Goal: Information Seeking & Learning: Learn about a topic

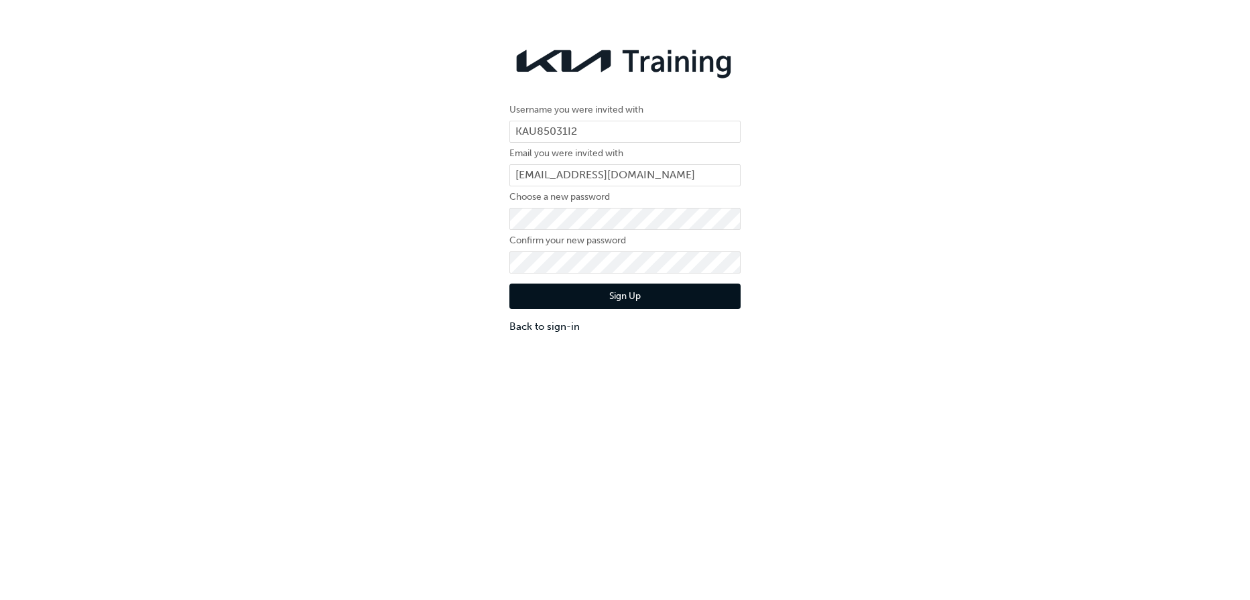
click at [635, 198] on label "Choose a new password" at bounding box center [624, 197] width 231 height 16
click button "Sign Up" at bounding box center [624, 296] width 231 height 25
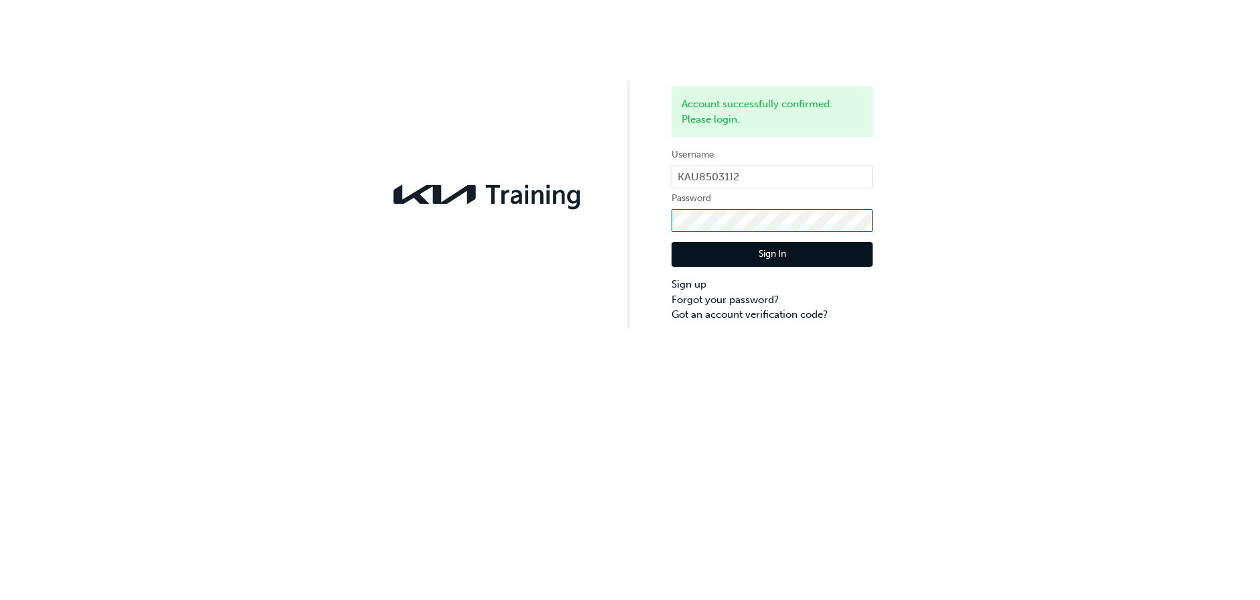
click button "Sign In" at bounding box center [772, 254] width 201 height 25
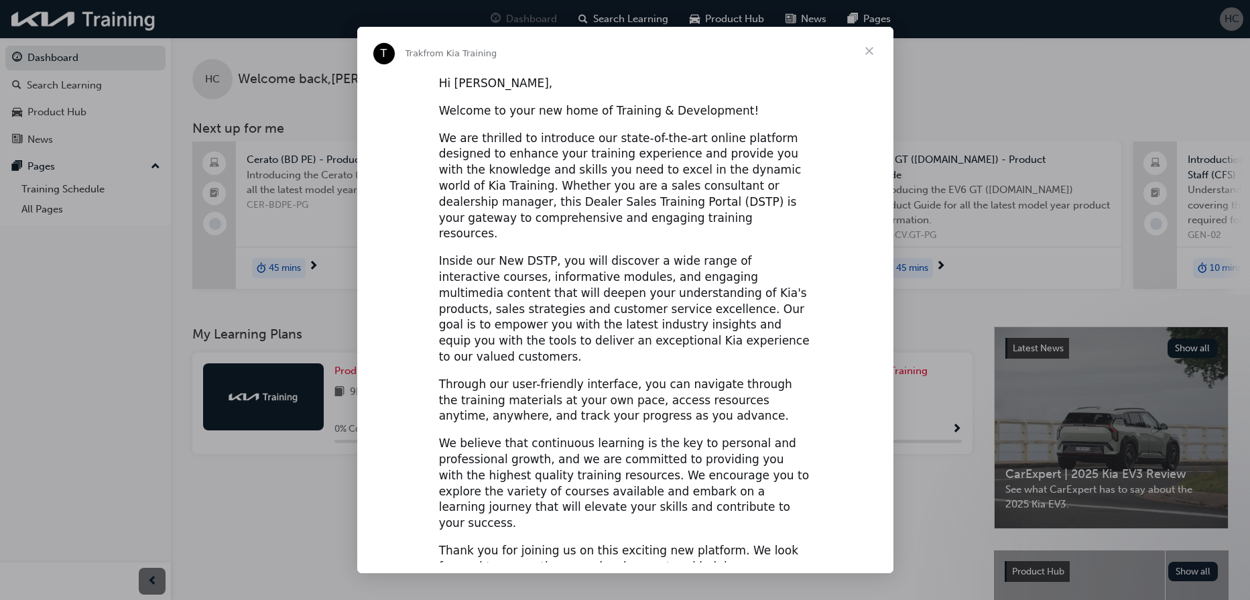
click at [865, 54] on span "Close" at bounding box center [869, 51] width 48 height 48
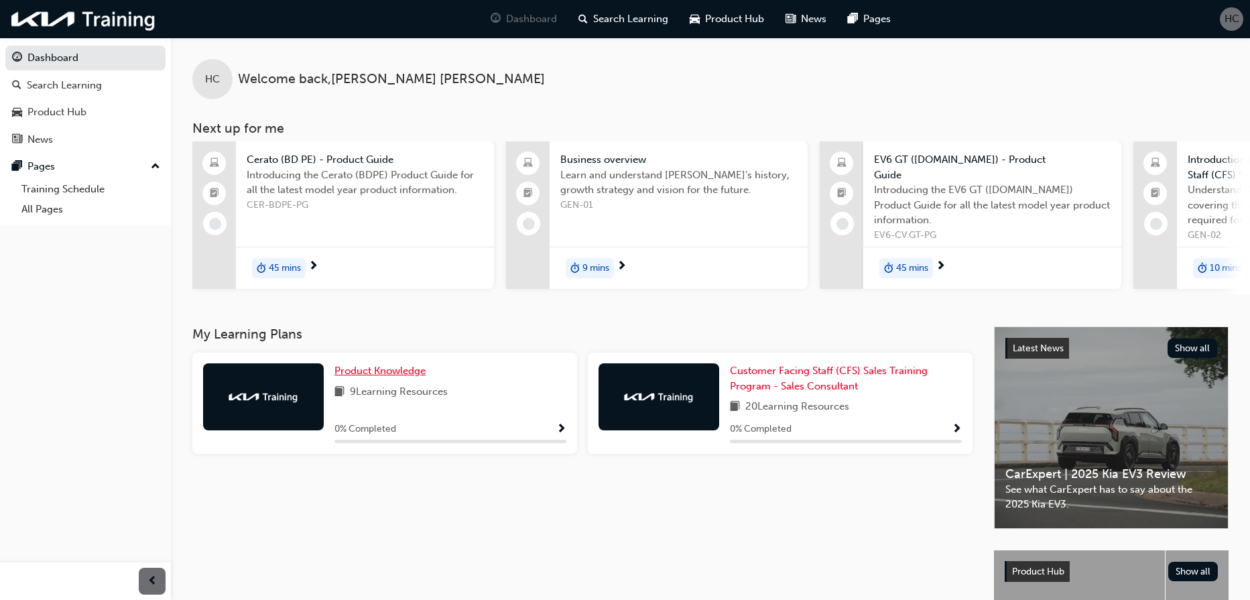
click at [392, 376] on span "Product Knowledge" at bounding box center [380, 371] width 91 height 12
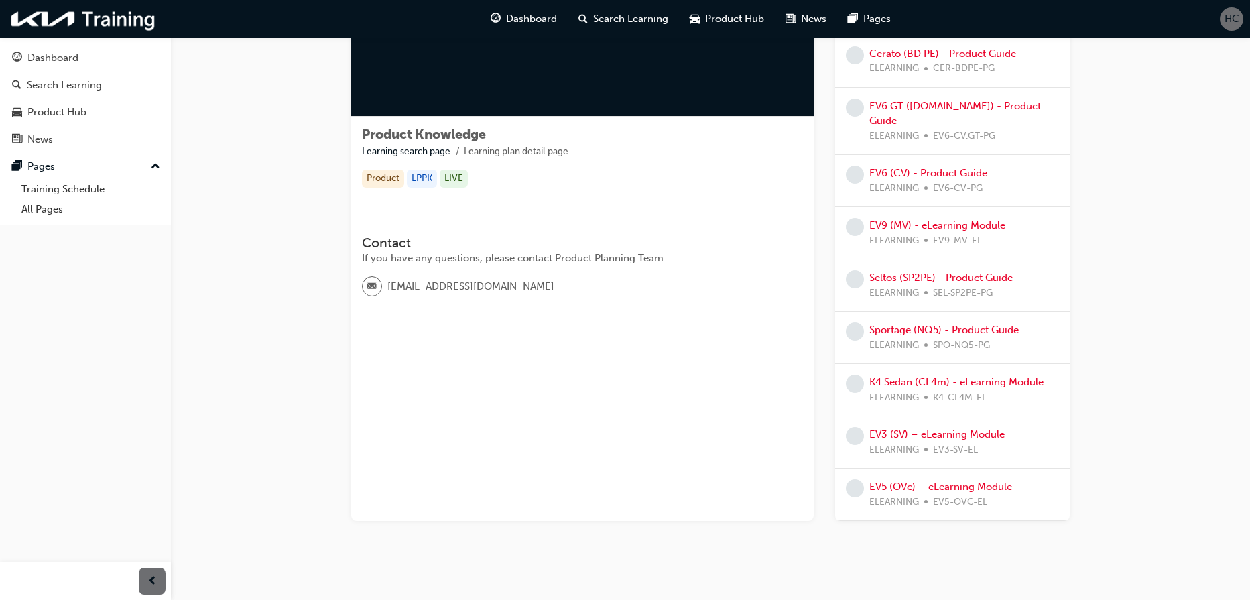
scroll to position [158, 0]
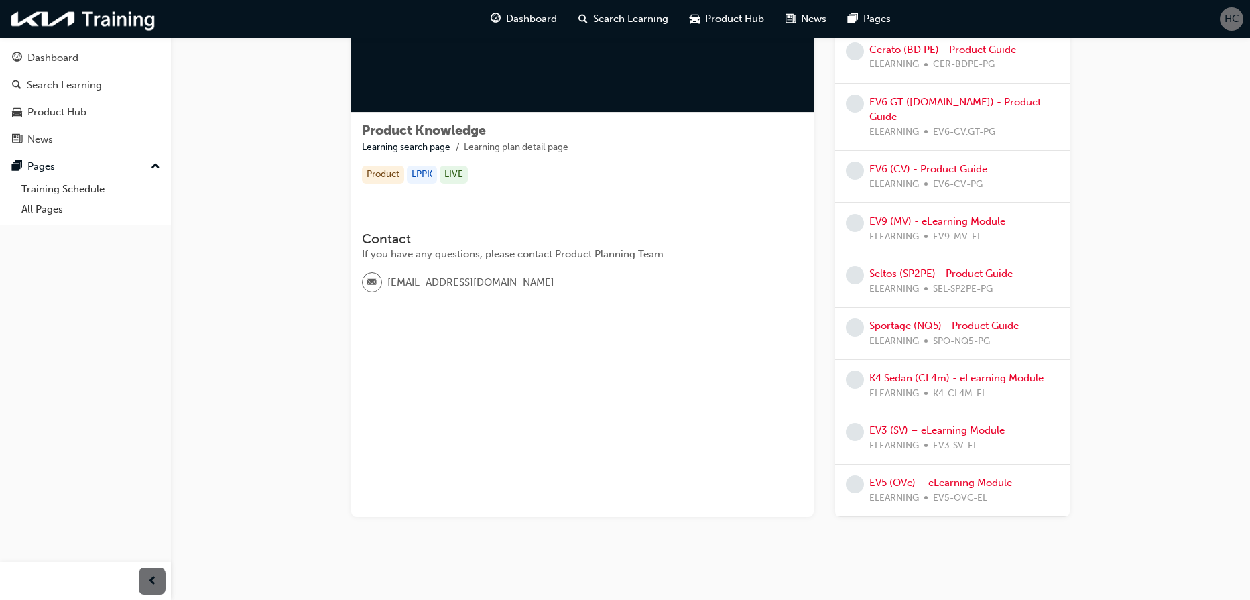
click at [948, 477] on link "EV5 (OVc) – eLearning Module" at bounding box center [940, 483] width 143 height 12
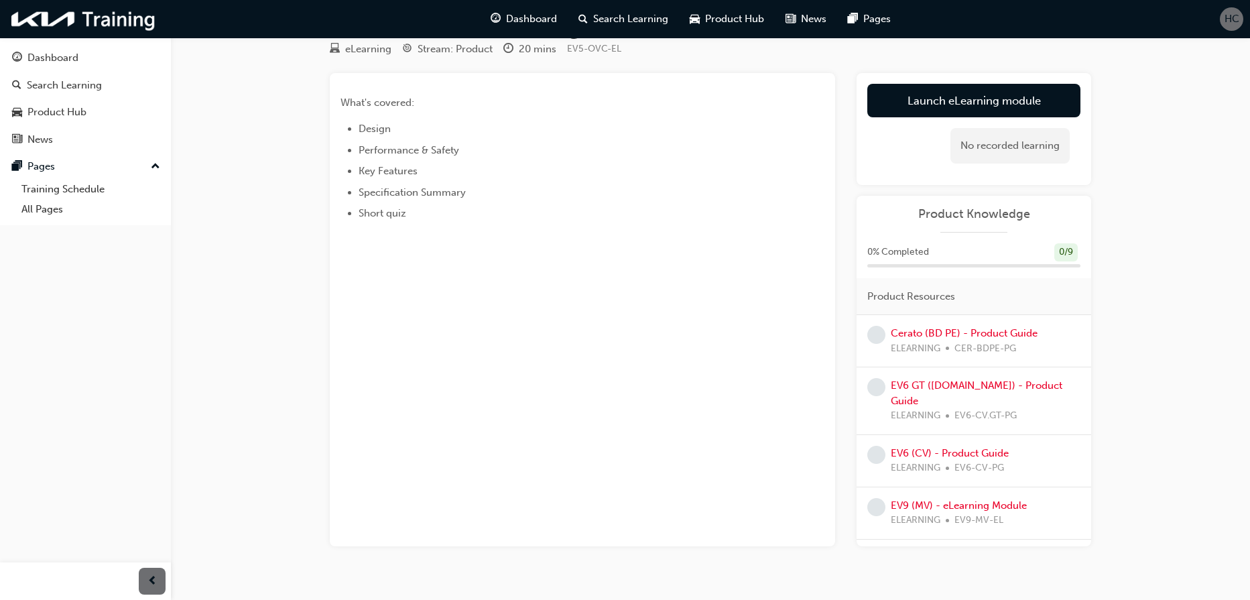
scroll to position [67, 0]
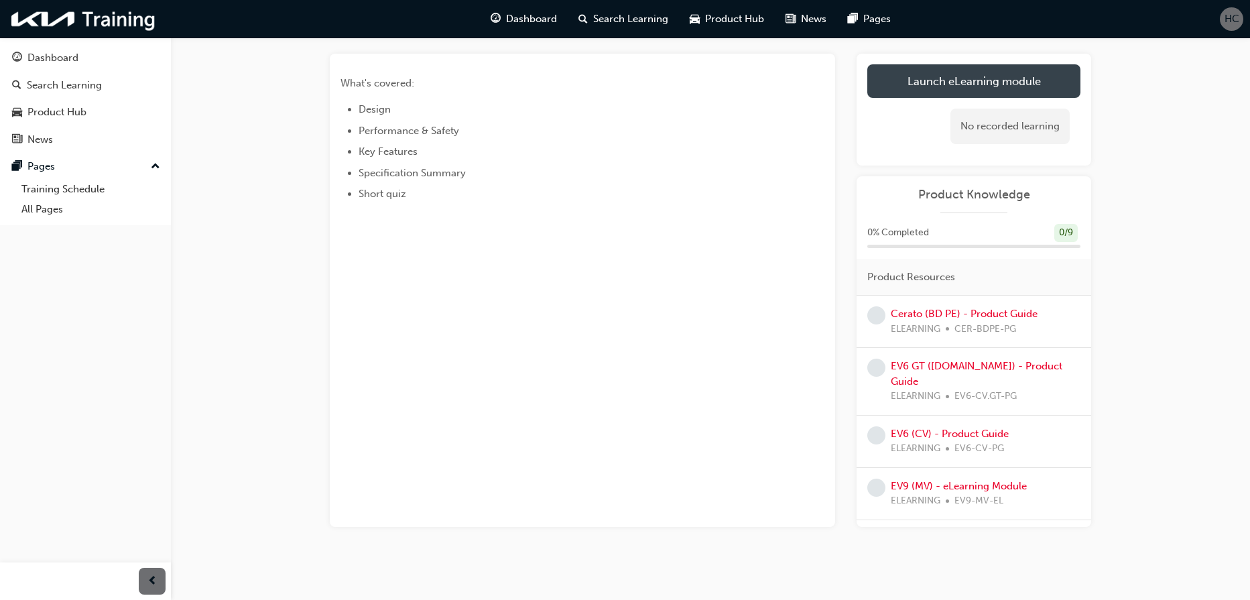
click at [964, 81] on link "Launch eLearning module" at bounding box center [973, 81] width 213 height 34
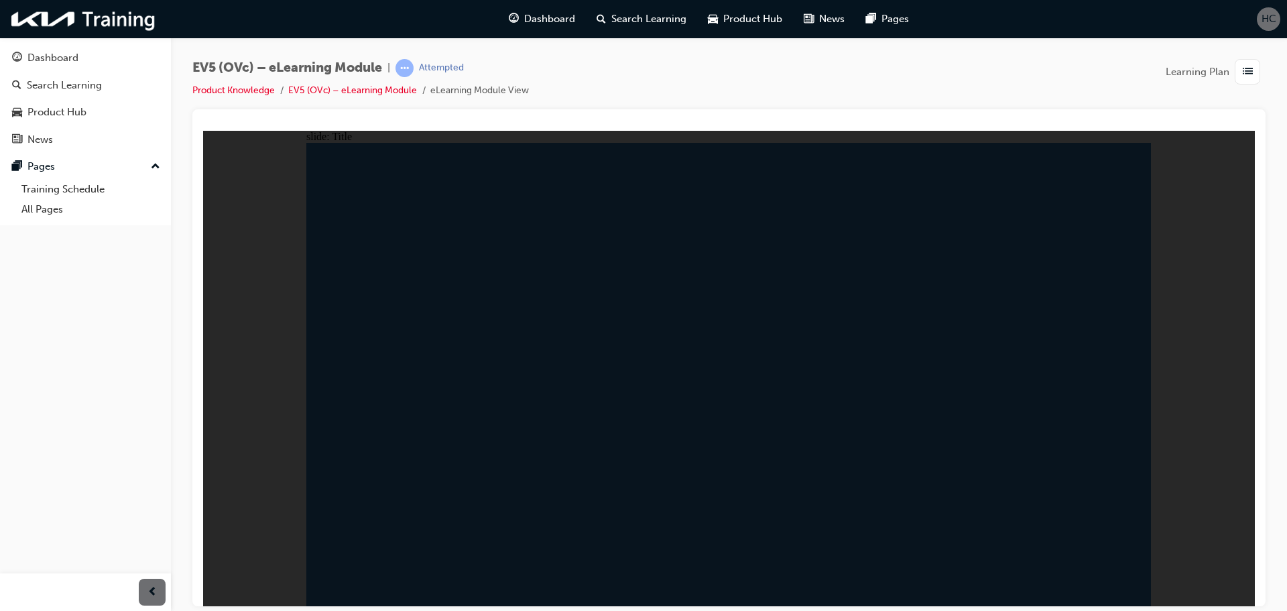
drag, startPoint x: 1211, startPoint y: 532, endPoint x: 1171, endPoint y: 315, distance: 220.2
click at [1171, 315] on div "slide: Title This document is strictly confidential. Any unauthorised distribut…" at bounding box center [729, 367] width 1052 height 475
click at [1260, 260] on div at bounding box center [728, 357] width 1073 height 497
